Goal: Task Accomplishment & Management: Manage account settings

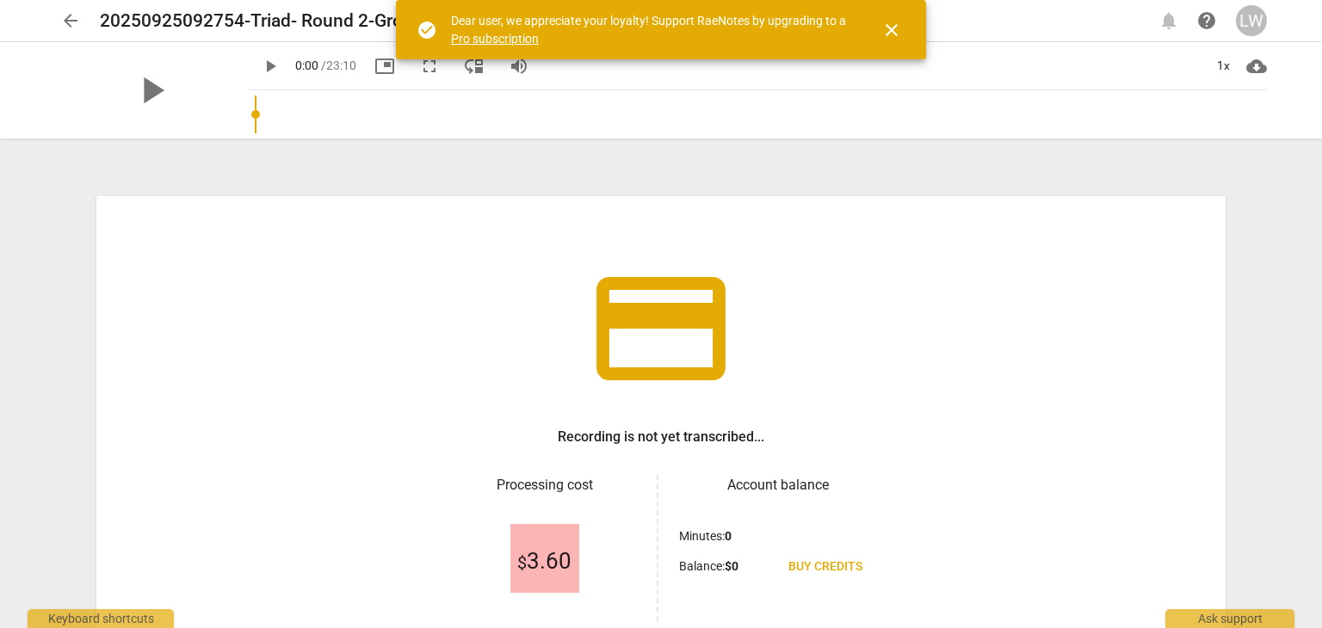
click at [893, 28] on span "close" at bounding box center [892, 30] width 21 height 21
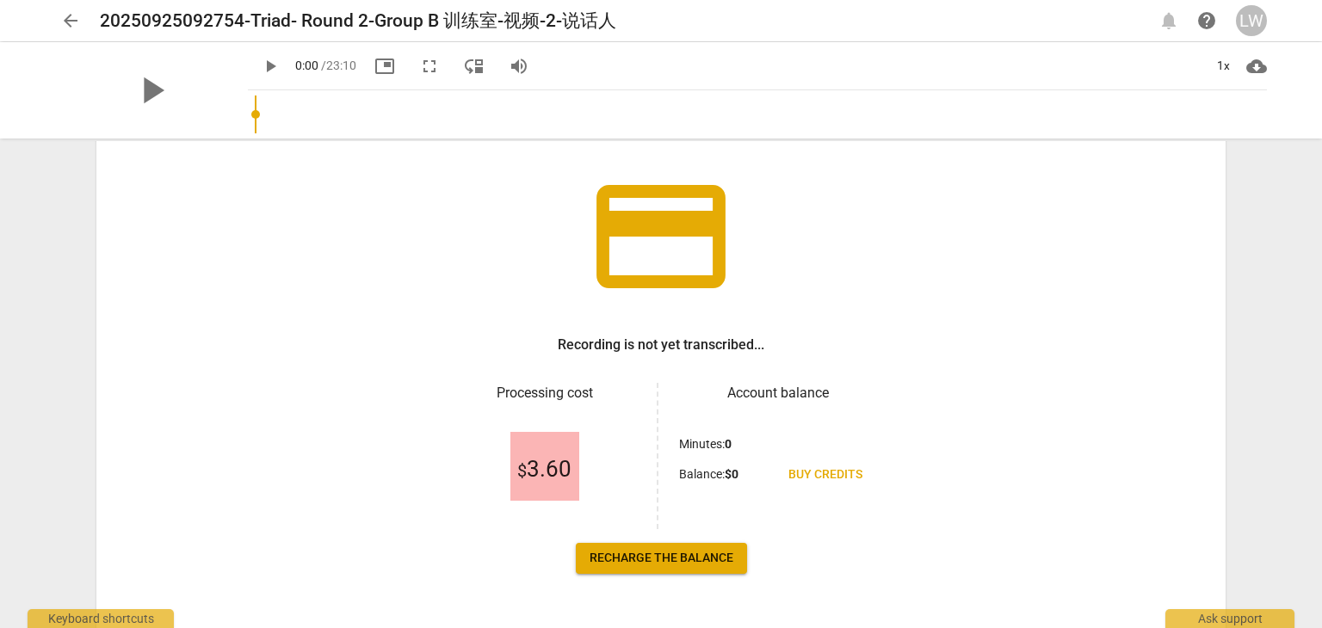
scroll to position [62, 0]
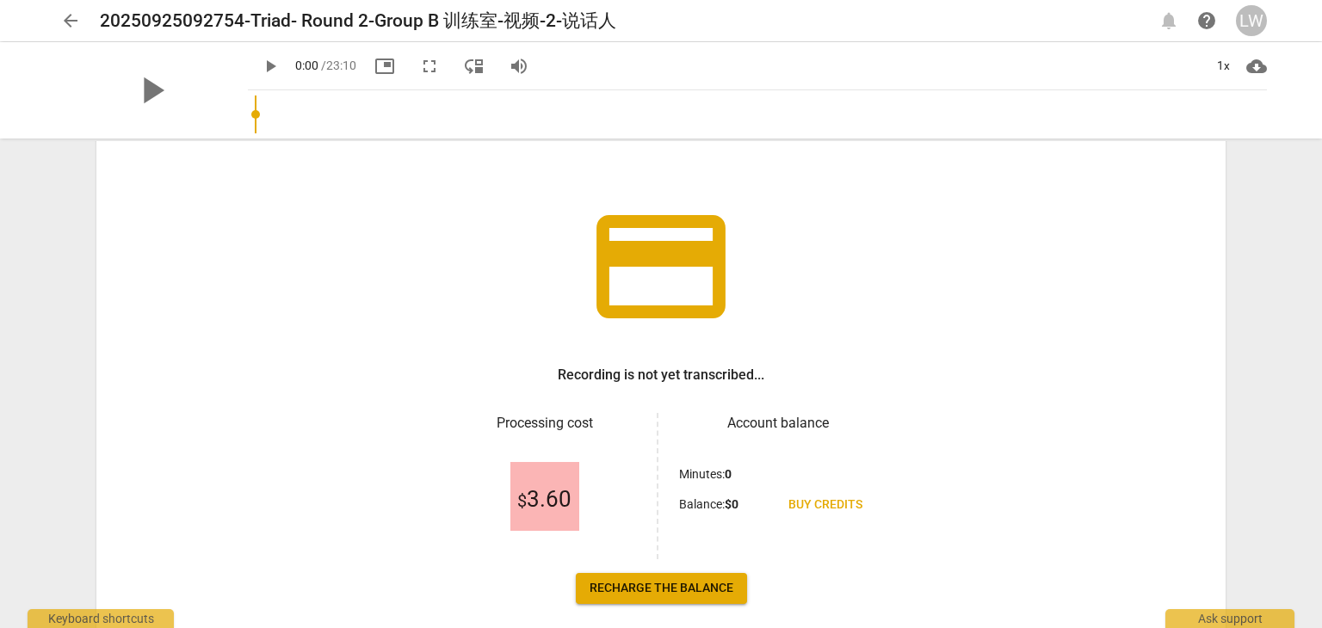
click at [66, 22] on span "arrow_back" at bounding box center [70, 20] width 21 height 21
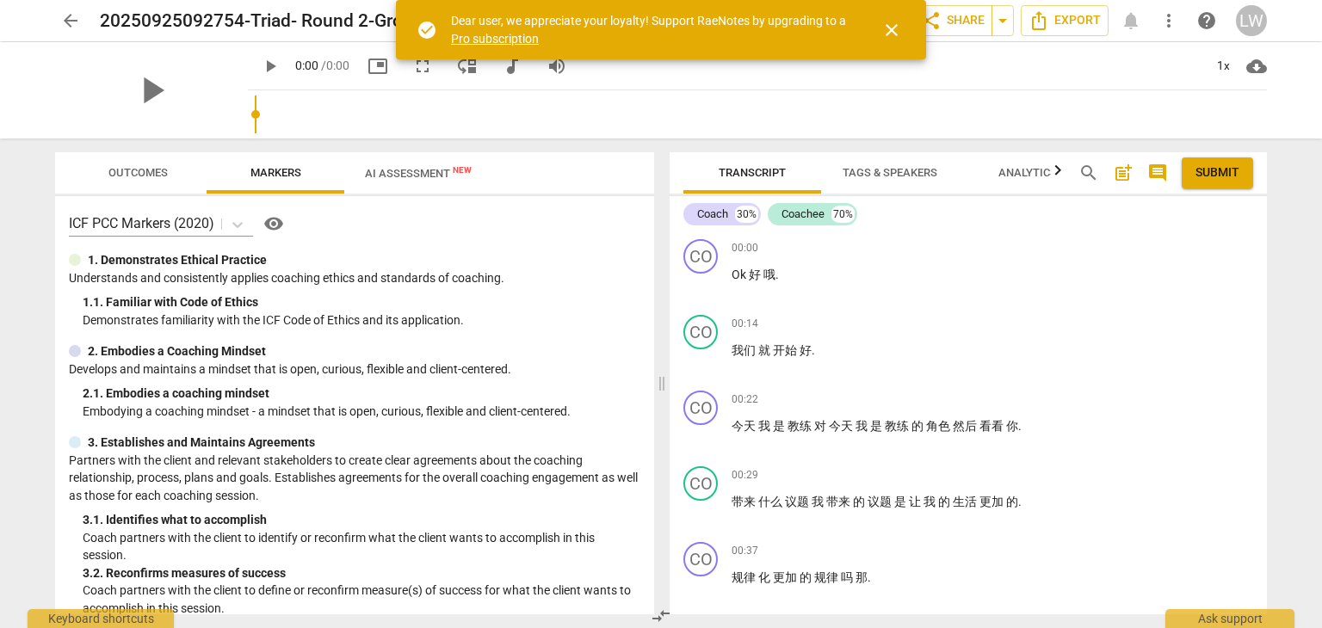
click at [72, 15] on span "arrow_back" at bounding box center [70, 20] width 21 height 21
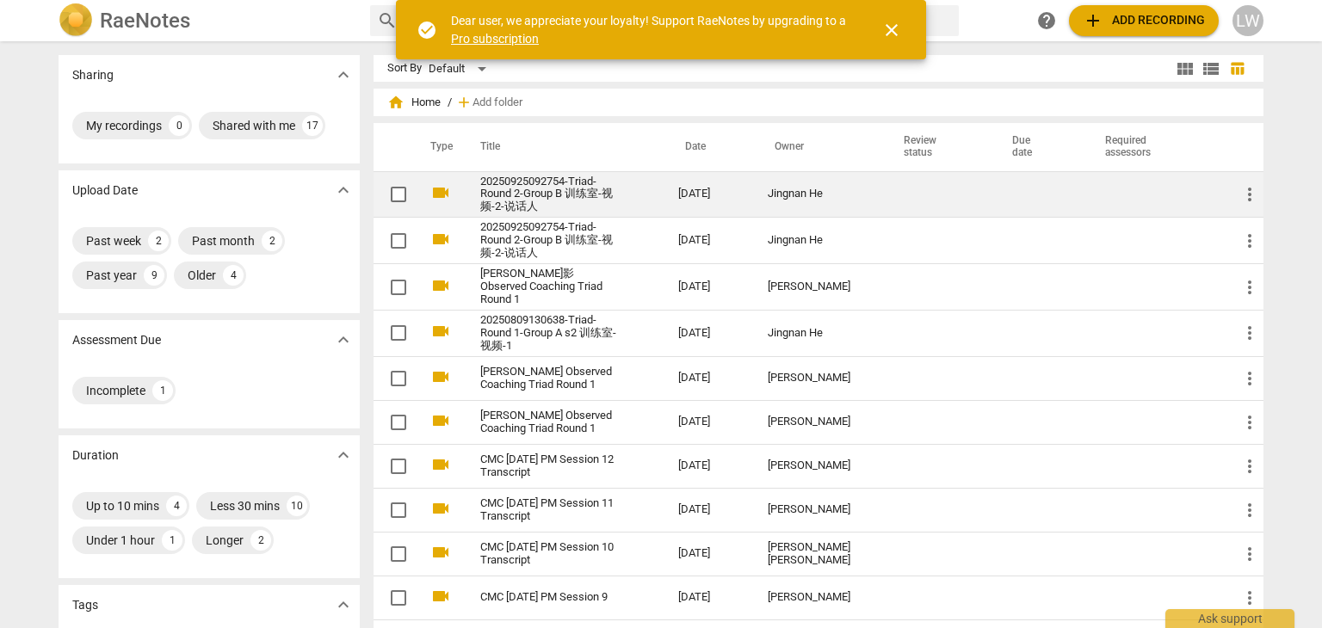
click at [400, 194] on input "checkbox" at bounding box center [398, 194] width 36 height 21
checkbox input "false"
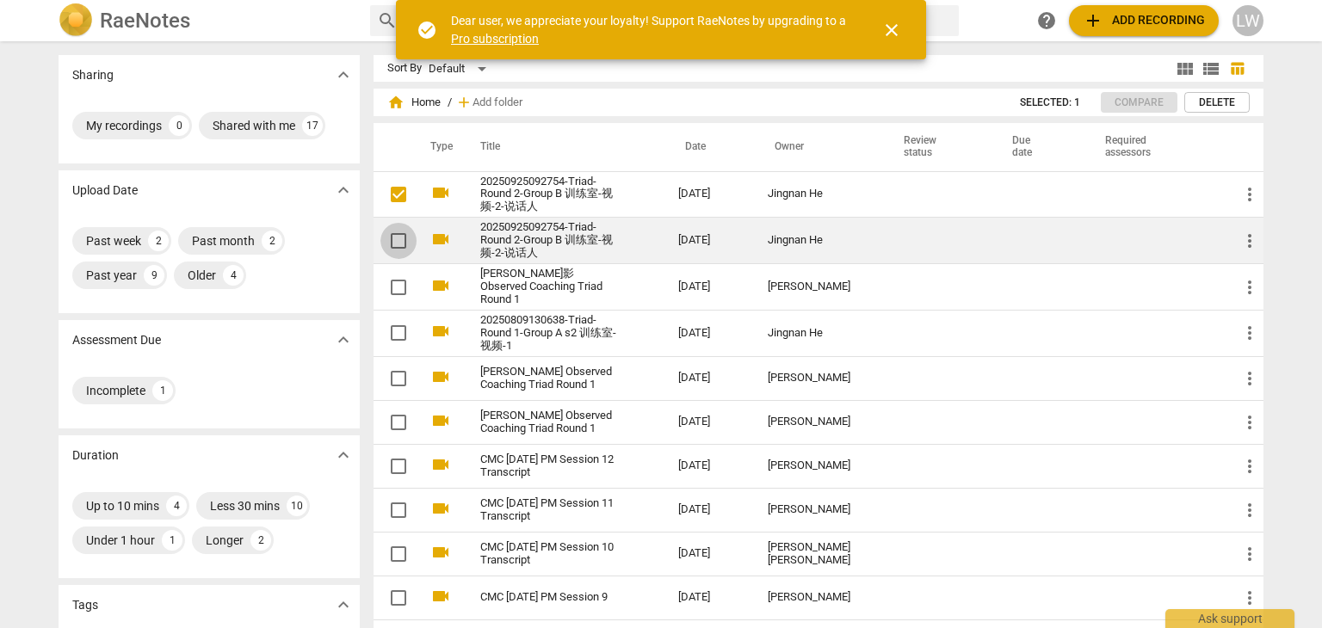
click at [395, 235] on input "checkbox" at bounding box center [398, 241] width 36 height 21
checkbox input "false"
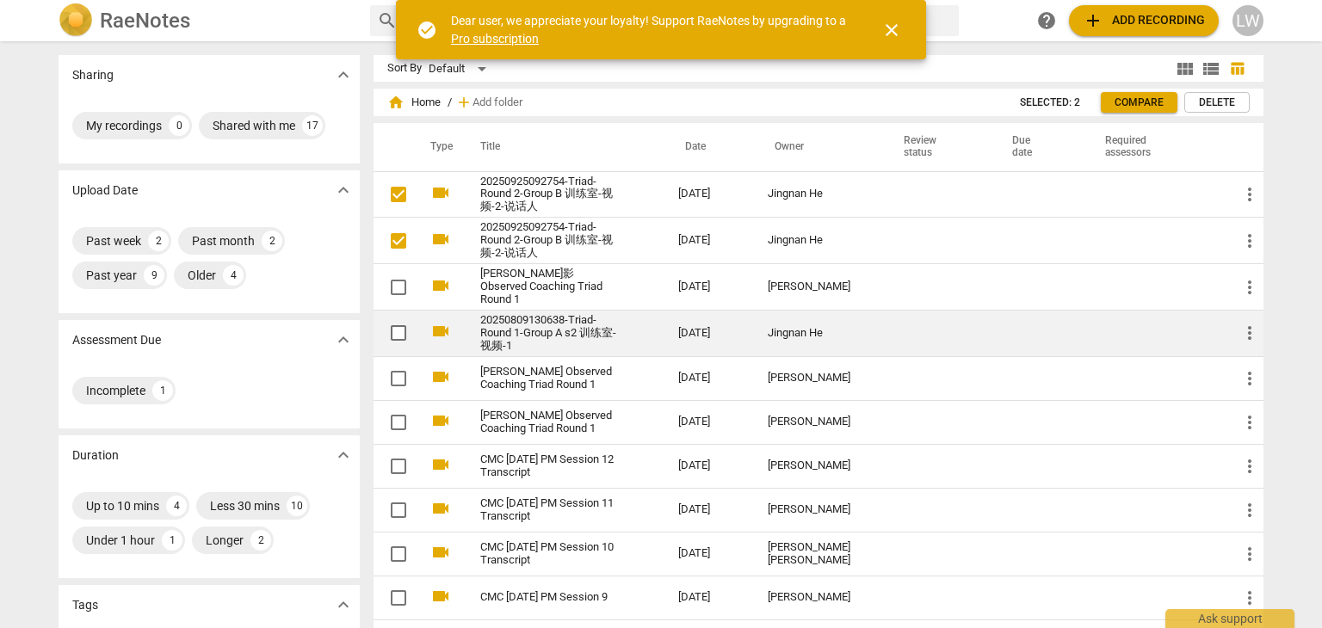
click at [398, 328] on input "checkbox" at bounding box center [398, 333] width 36 height 21
checkbox input "false"
click at [396, 329] on input "checkbox" at bounding box center [398, 333] width 36 height 21
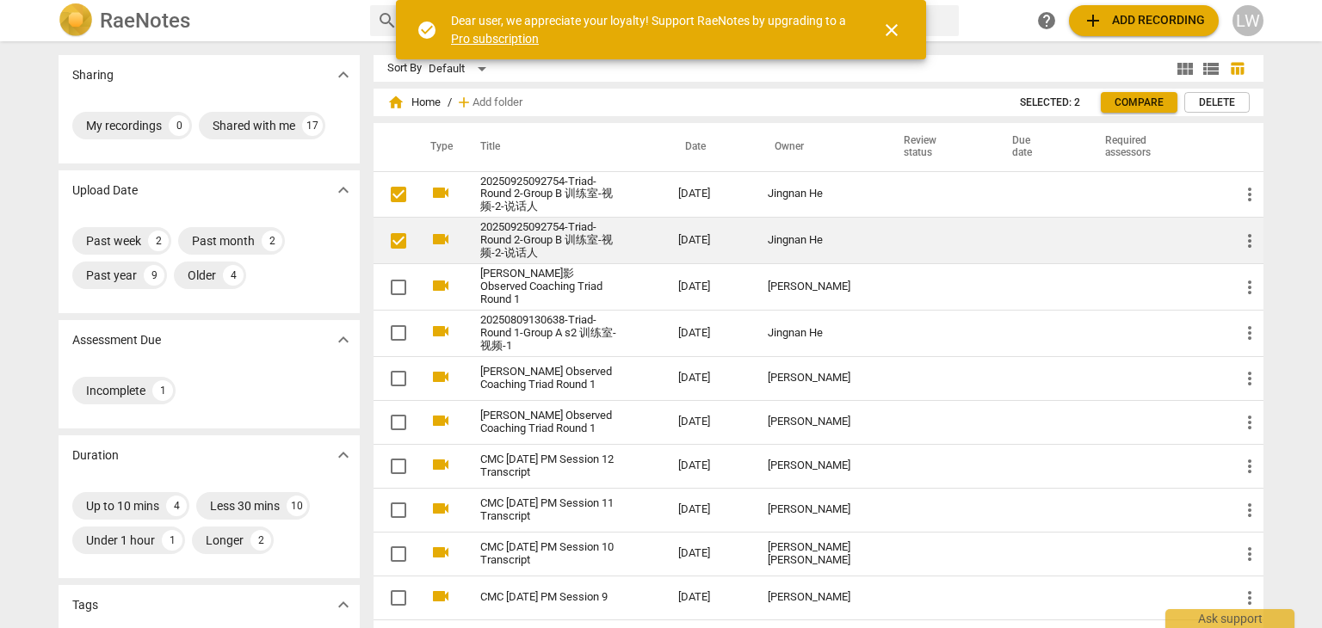
click at [393, 237] on input "checkbox" at bounding box center [398, 241] width 36 height 21
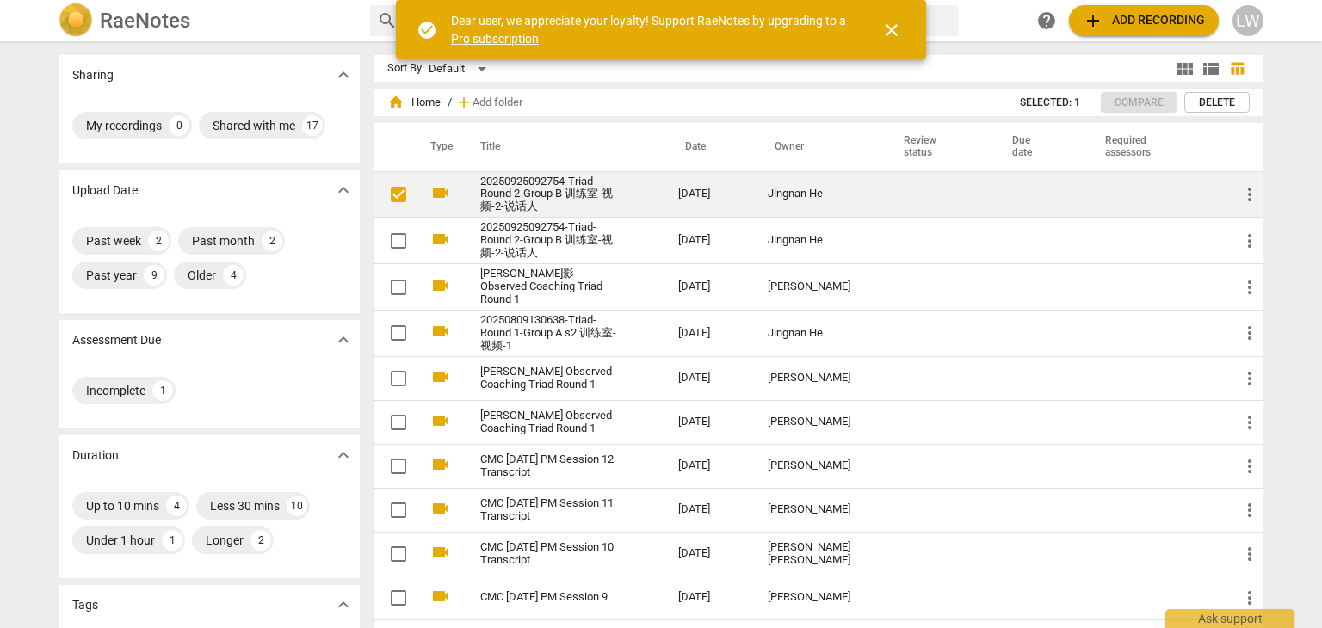
click at [399, 194] on input "checkbox" at bounding box center [398, 194] width 36 height 21
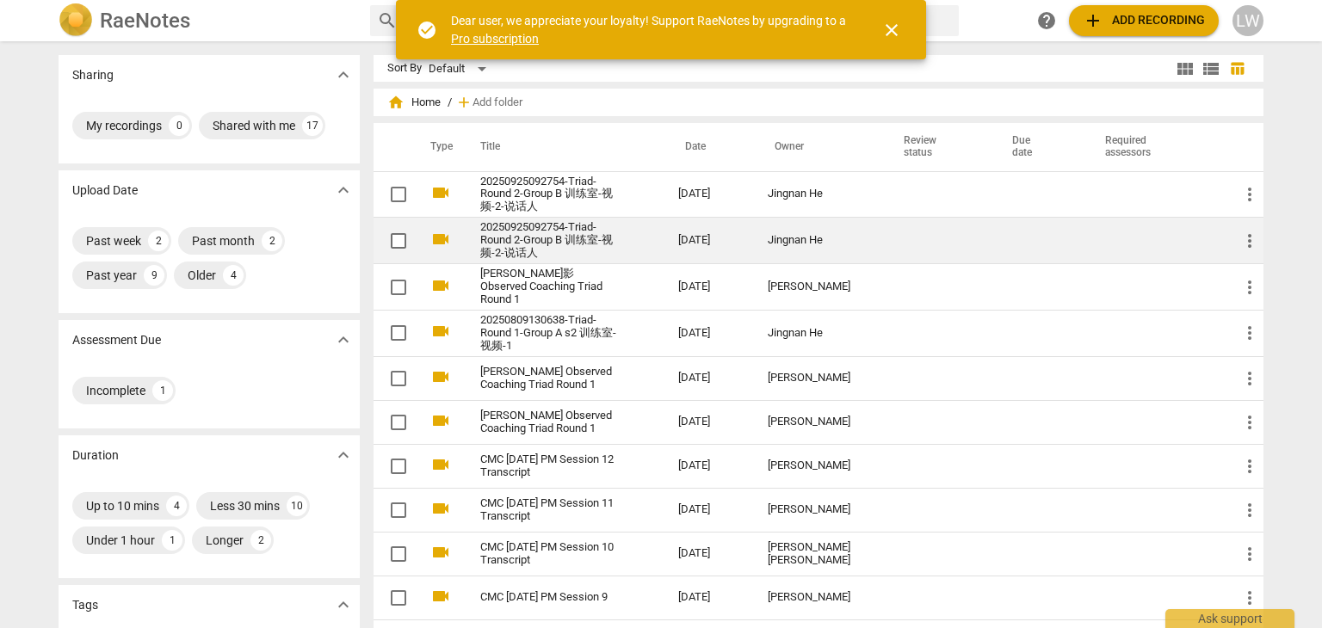
click at [396, 237] on input "checkbox" at bounding box center [398, 241] width 36 height 21
checkbox input "false"
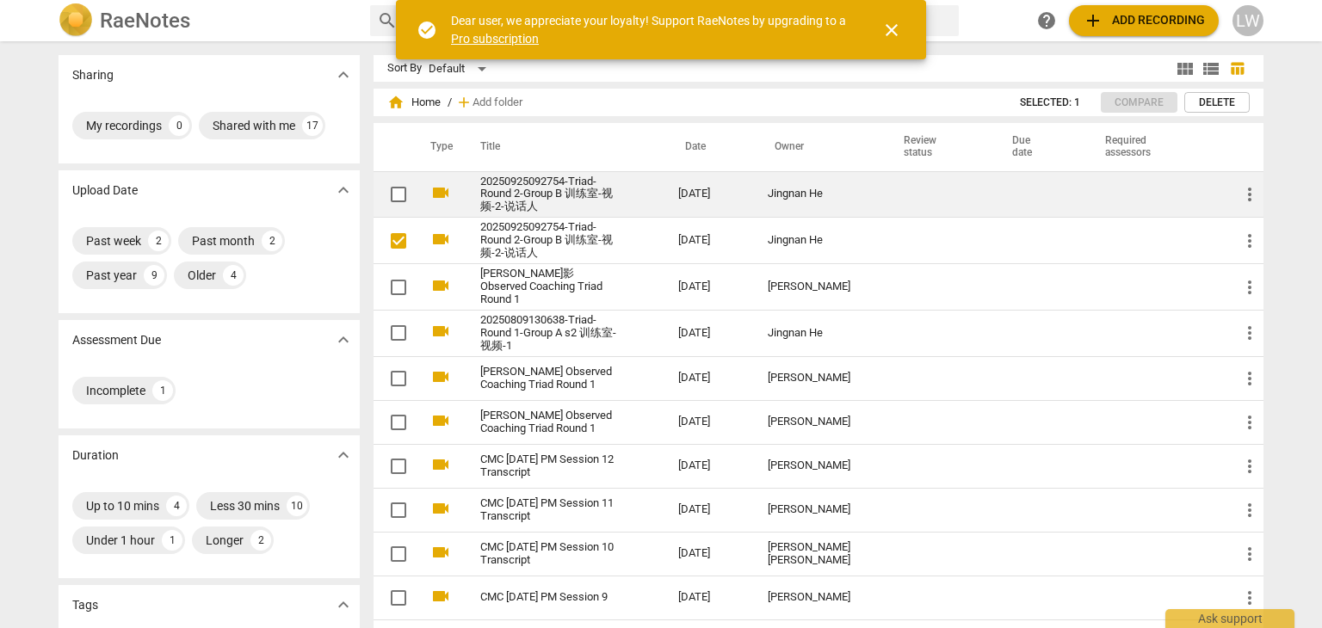
click at [396, 194] on input "checkbox" at bounding box center [398, 194] width 36 height 21
checkbox input "false"
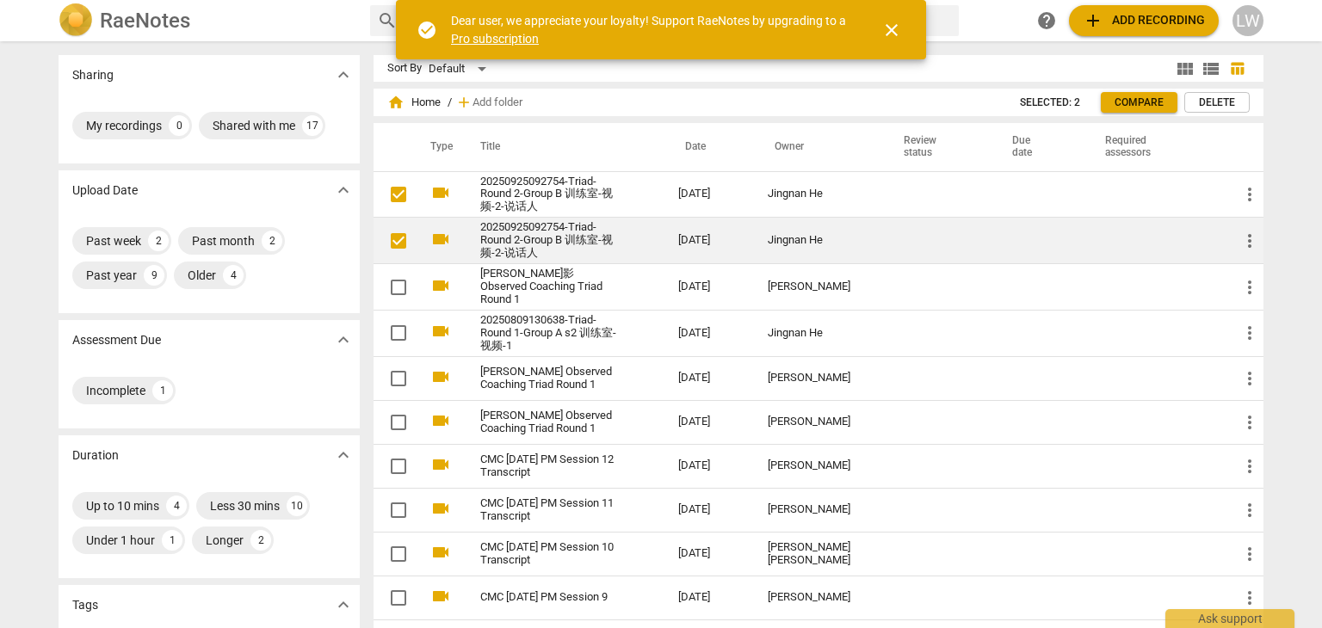
click at [399, 240] on input "checkbox" at bounding box center [398, 241] width 36 height 21
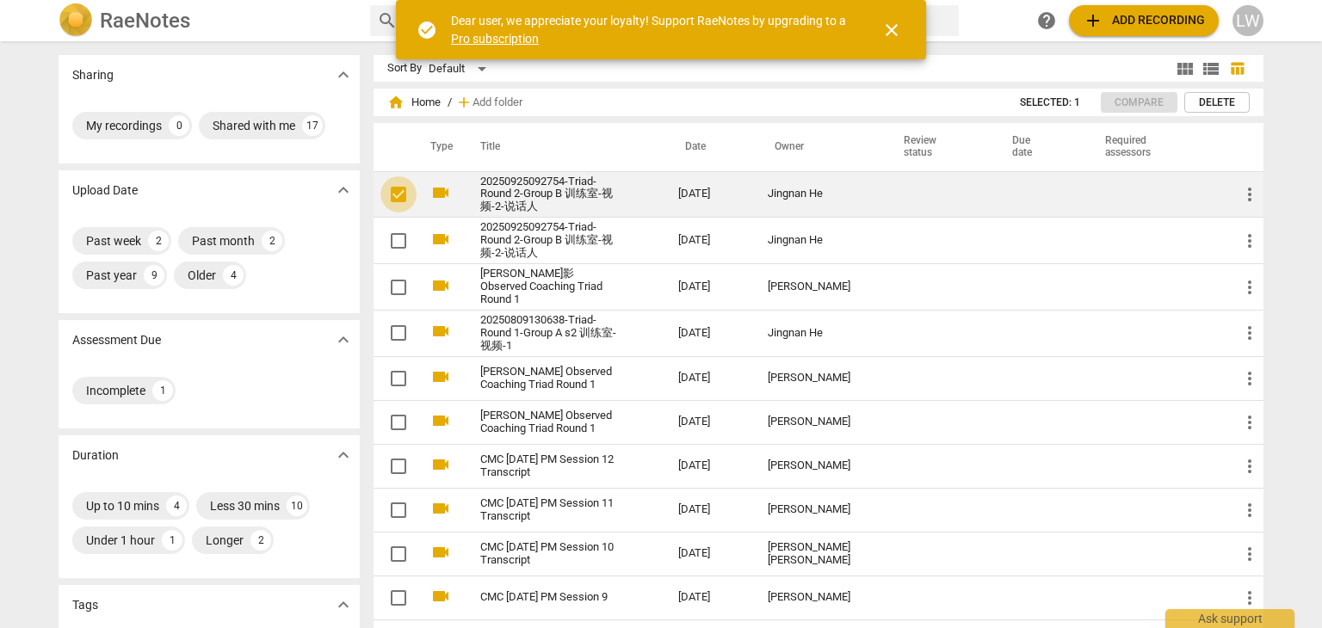
click at [399, 190] on input "checkbox" at bounding box center [398, 194] width 36 height 21
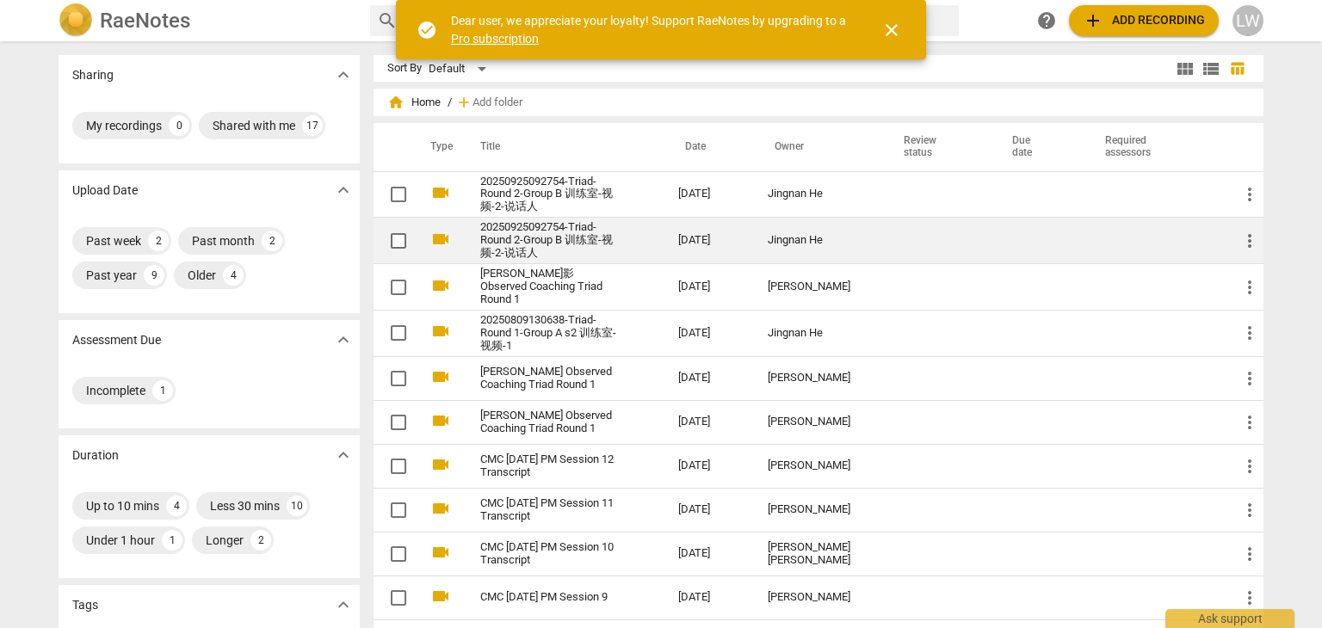
click at [515, 232] on link "20250925092754-Triad- Round 2-Group B 训练室-视频-2-说话人" at bounding box center [548, 240] width 136 height 39
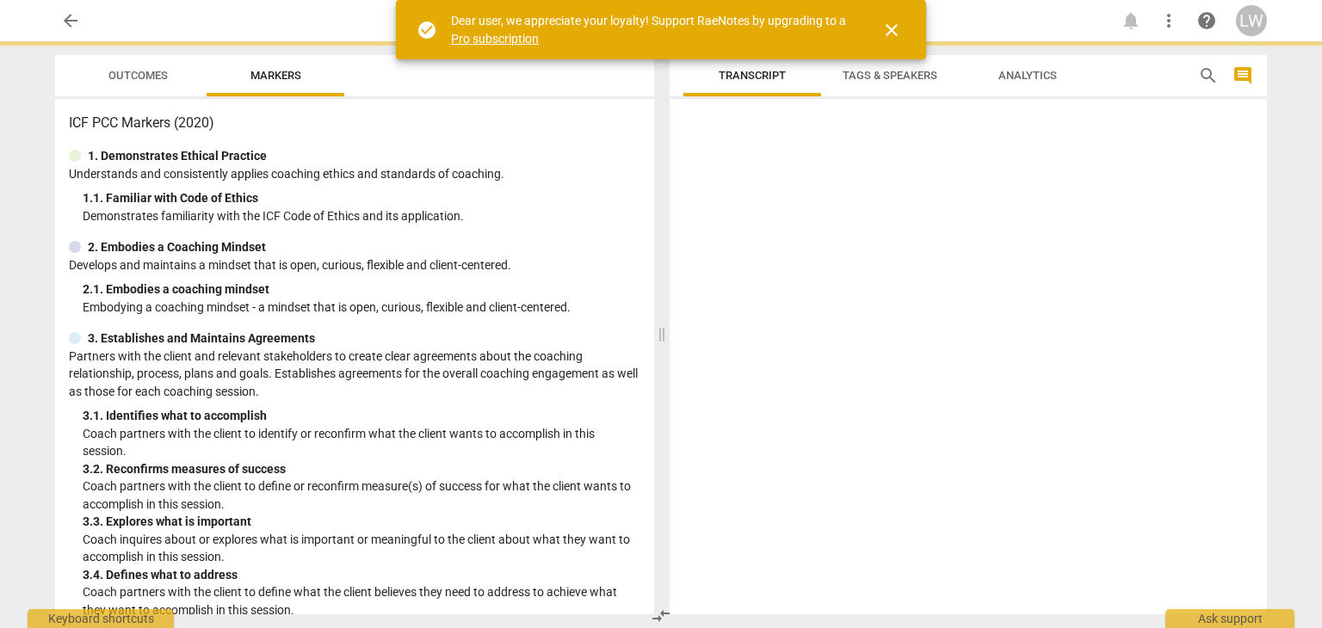
click at [147, 70] on span "Outcomes" at bounding box center [137, 75] width 59 height 13
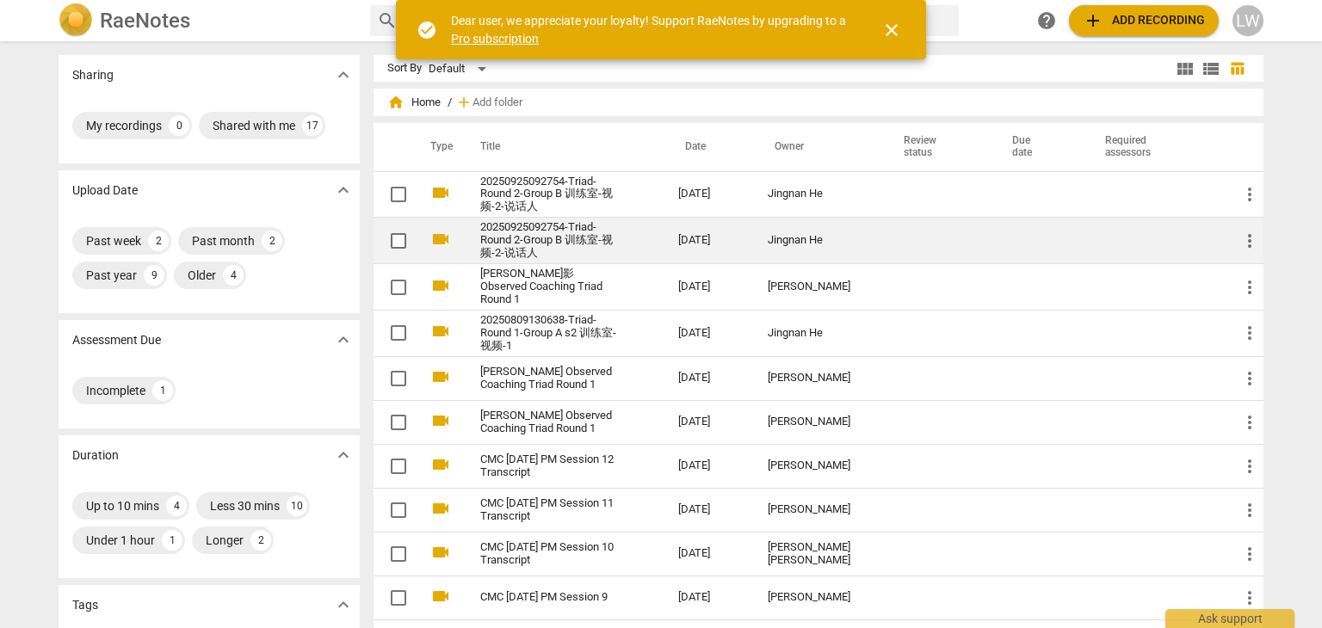
click at [543, 229] on link "20250925092754-Triad- Round 2-Group B 训练室-视频-2-说话人" at bounding box center [548, 240] width 136 height 39
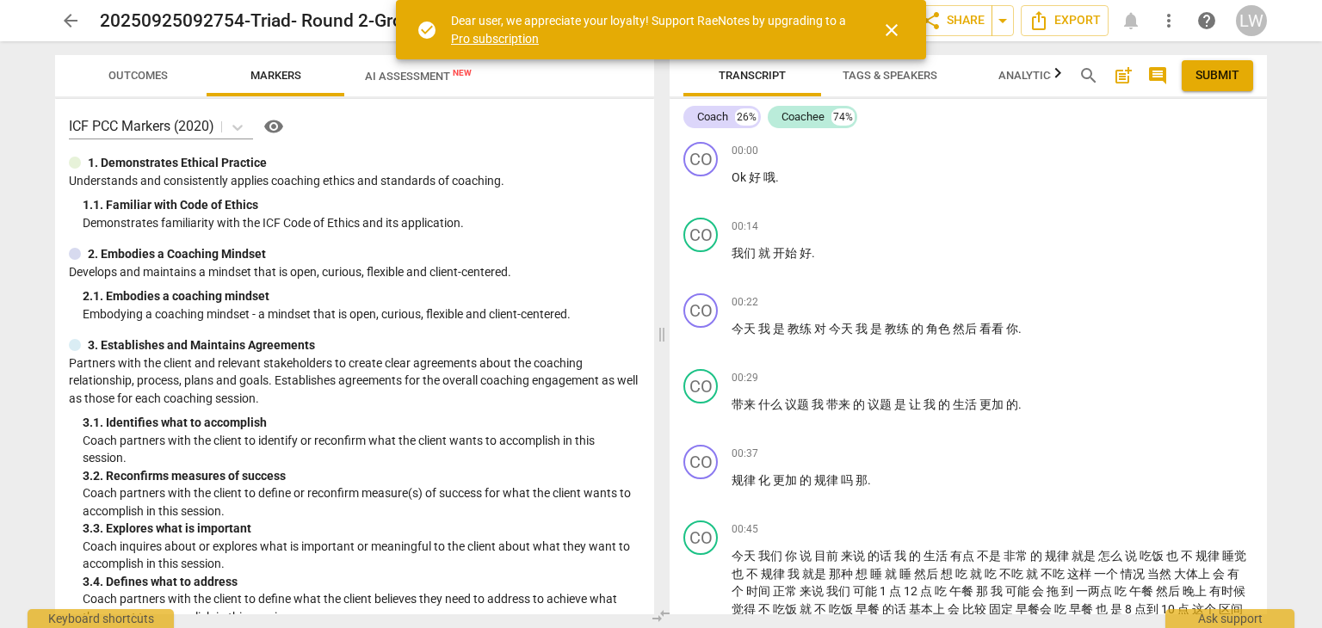
click at [150, 73] on span "Outcomes" at bounding box center [137, 75] width 59 height 13
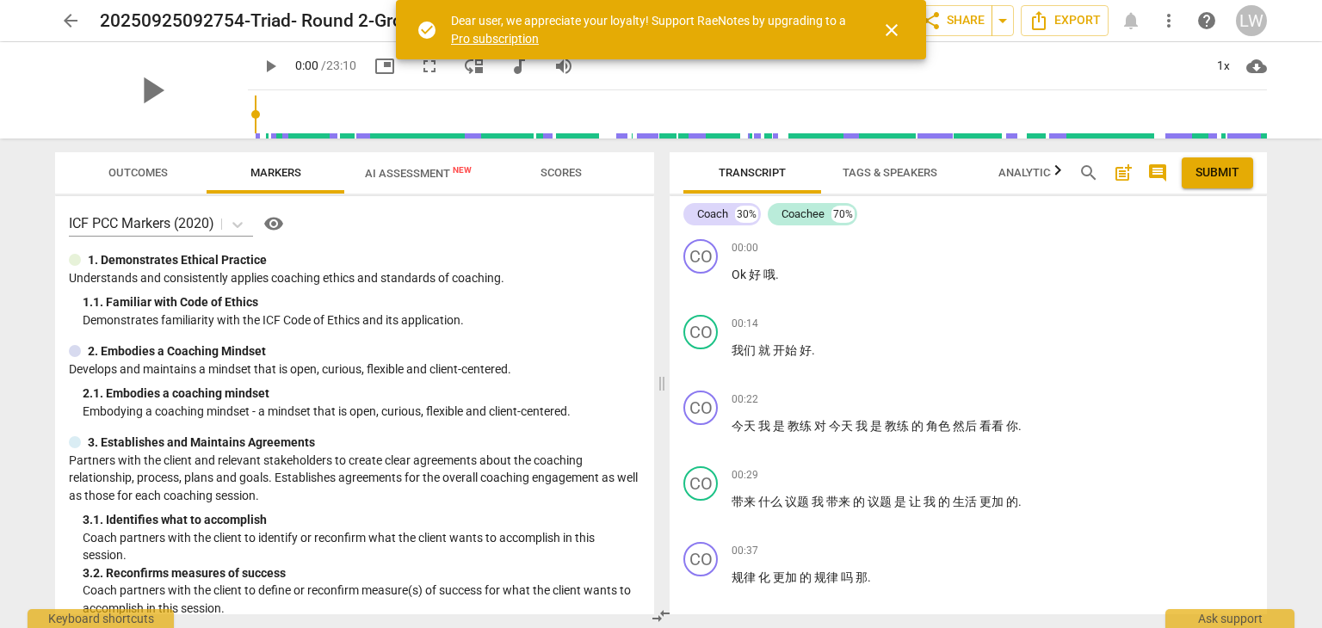
click at [886, 26] on span "close" at bounding box center [892, 30] width 21 height 21
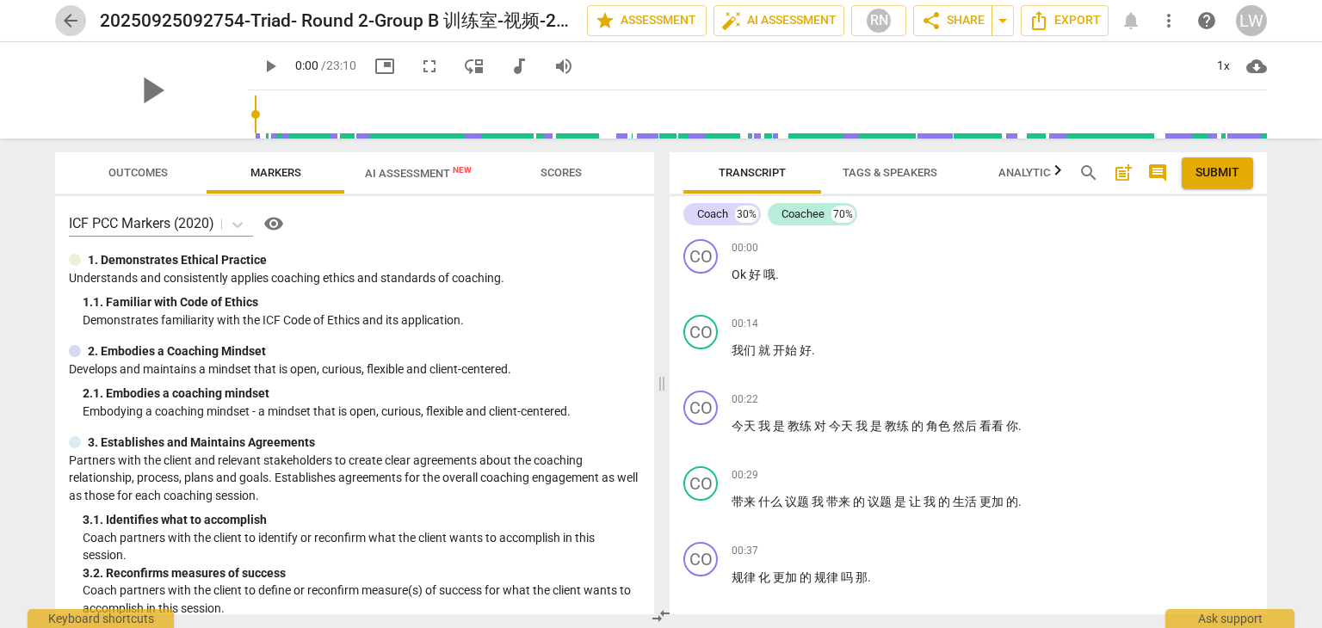
click at [65, 19] on span "arrow_back" at bounding box center [70, 20] width 21 height 21
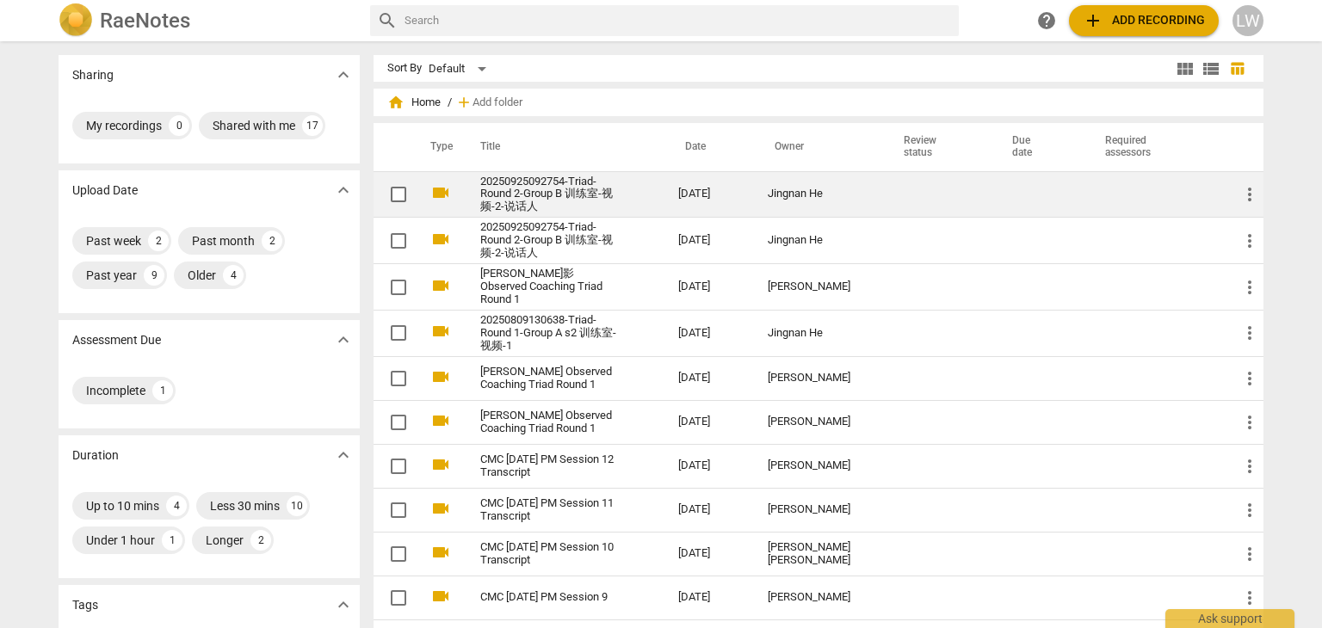
click at [665, 195] on td "20250925092754-Triad- Round 2-Group B 训练室-视频-2-说话人" at bounding box center [562, 194] width 205 height 46
